Goal: Information Seeking & Learning: Check status

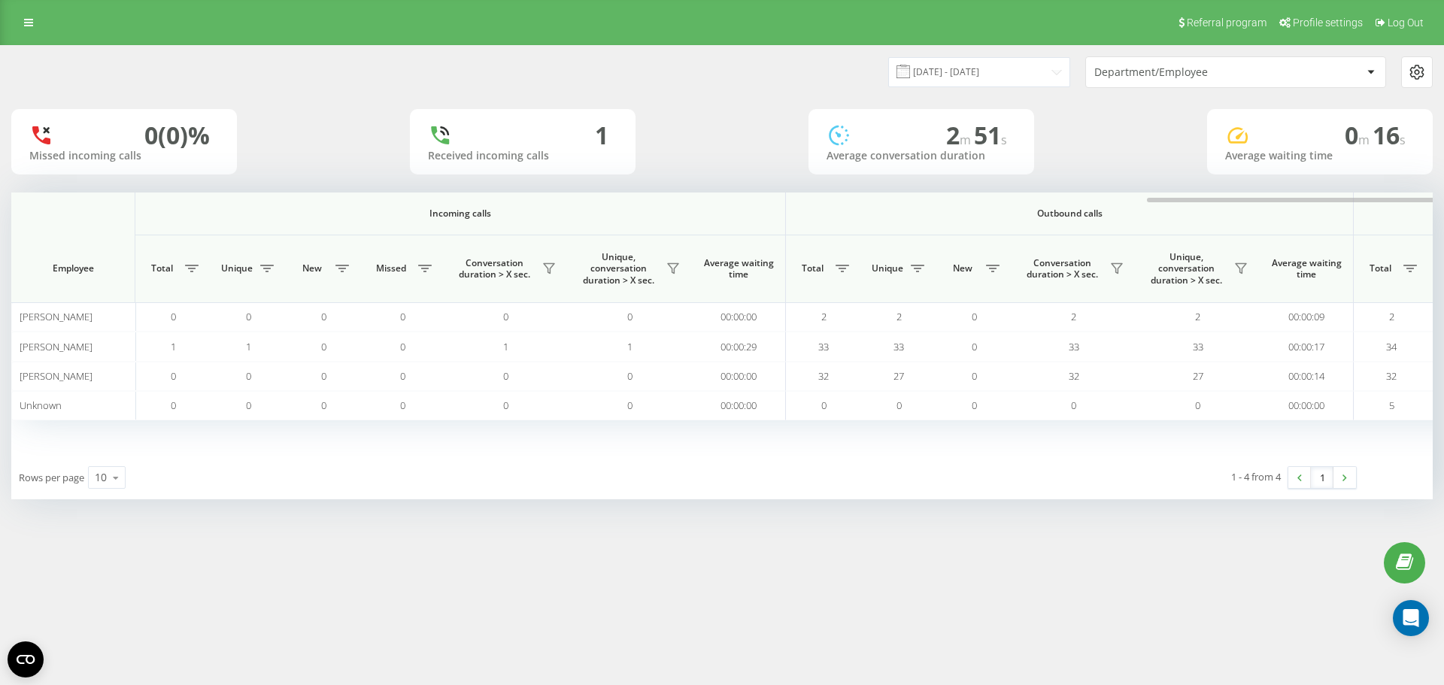
scroll to position [0, 677]
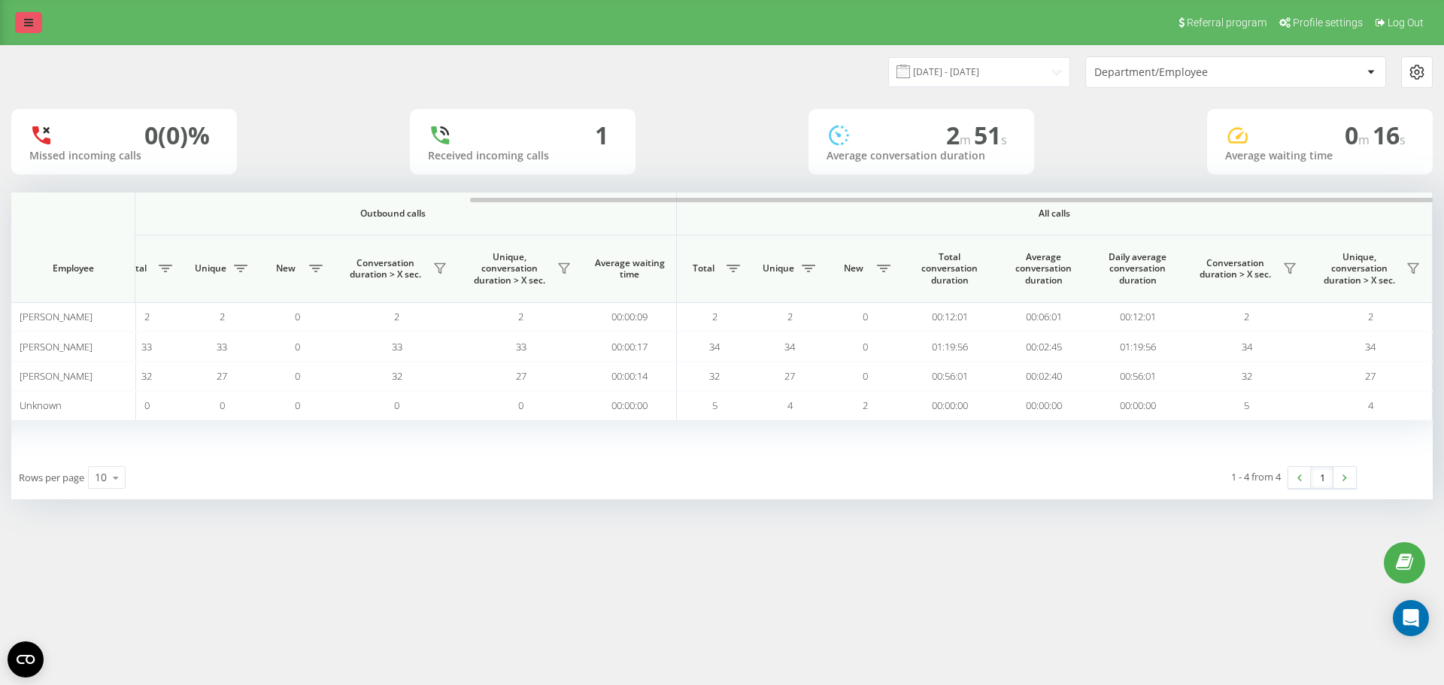
click at [26, 27] on icon at bounding box center [28, 22] width 9 height 11
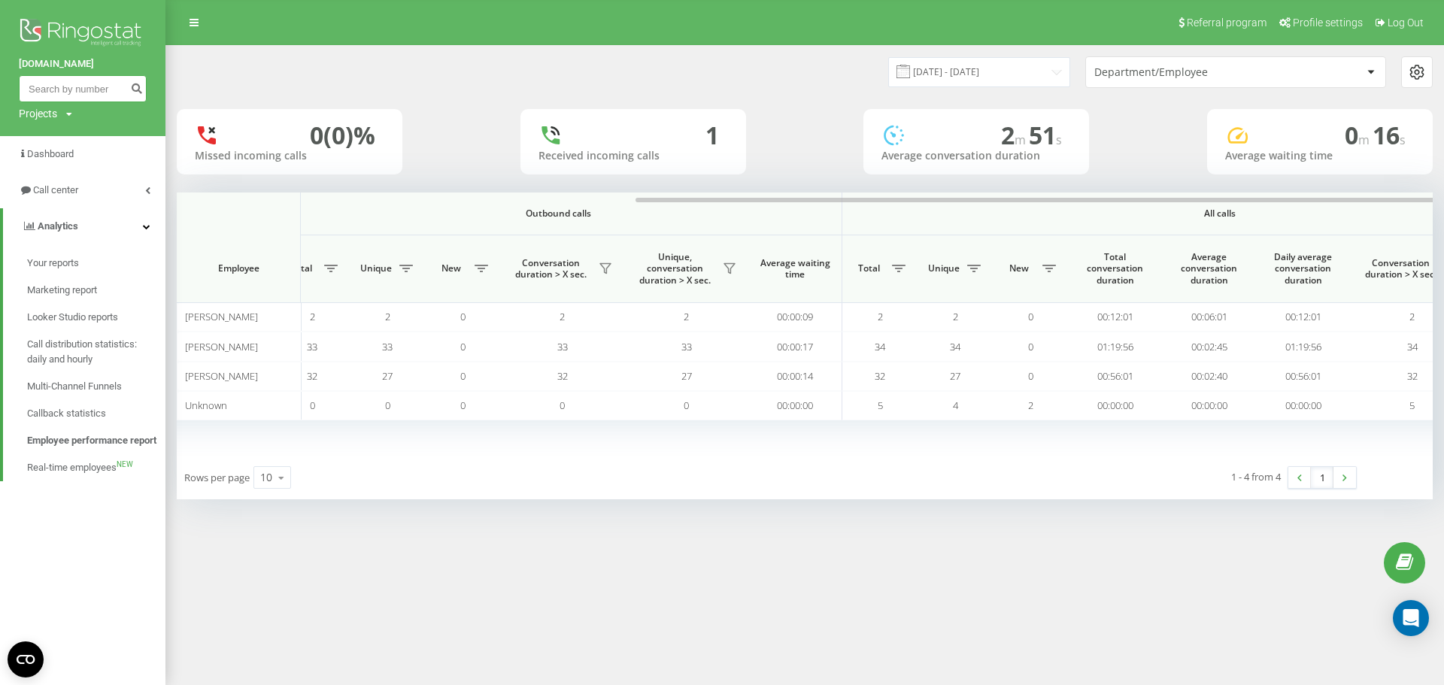
click at [76, 94] on input at bounding box center [83, 88] width 128 height 27
paste input "48889023413"
type input "48889023413"
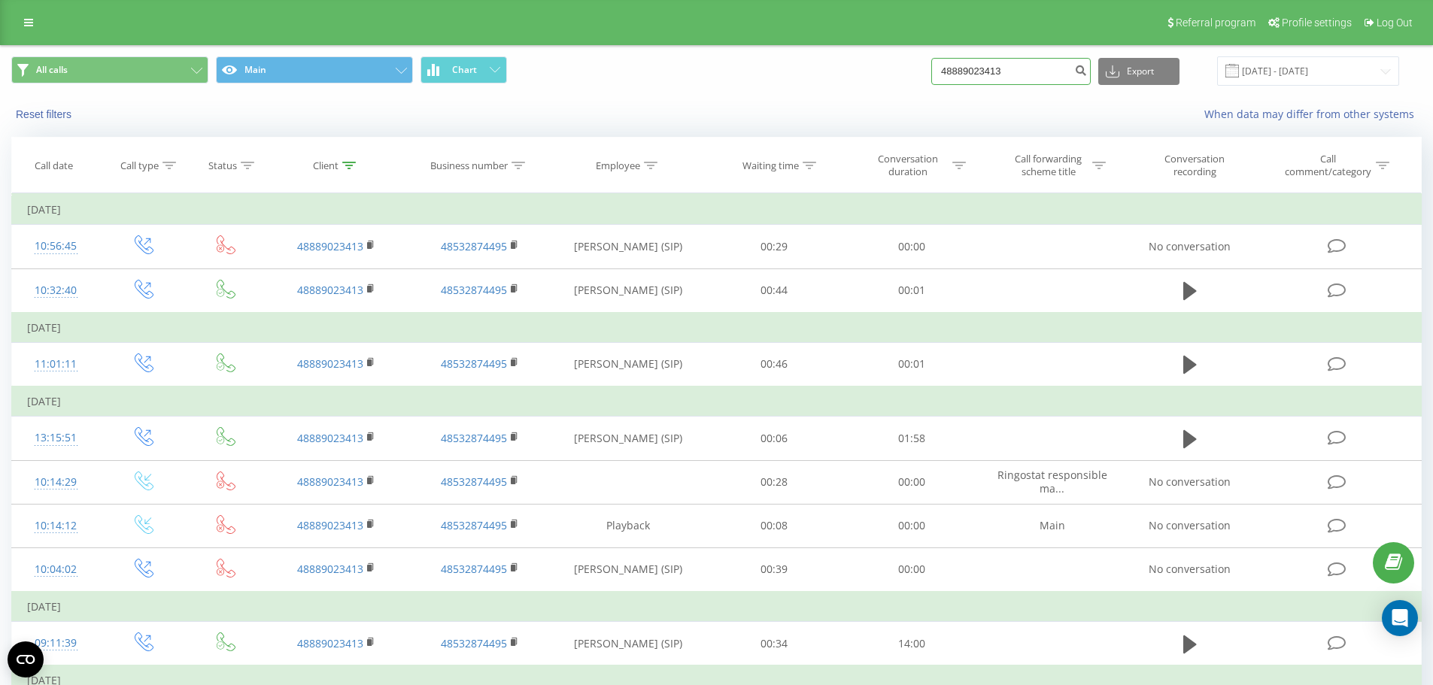
click at [987, 59] on input "48889023413" at bounding box center [1010, 71] width 159 height 27
paste input "509918211"
type input "509918211"
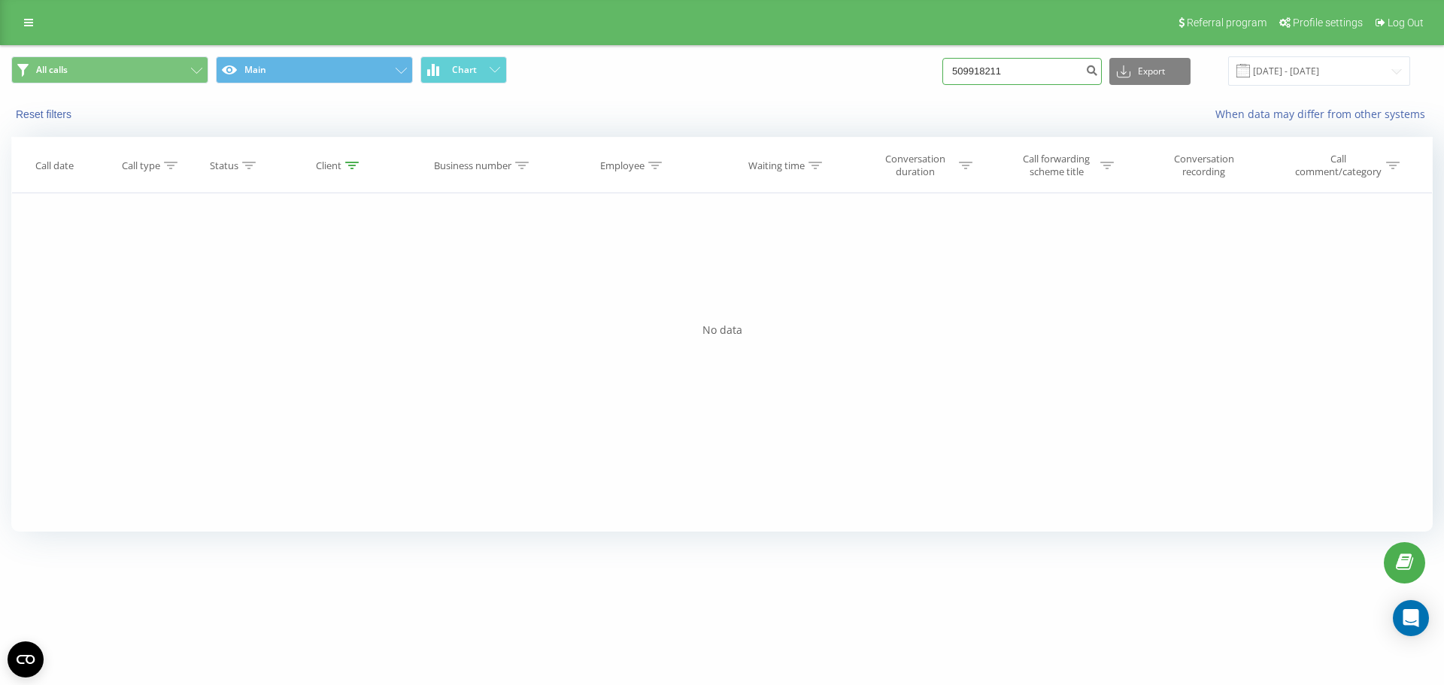
click at [1008, 76] on input "509918211" at bounding box center [1022, 71] width 159 height 27
click at [1040, 63] on input "509918211" at bounding box center [1022, 71] width 159 height 27
